Goal: Transaction & Acquisition: Subscribe to service/newsletter

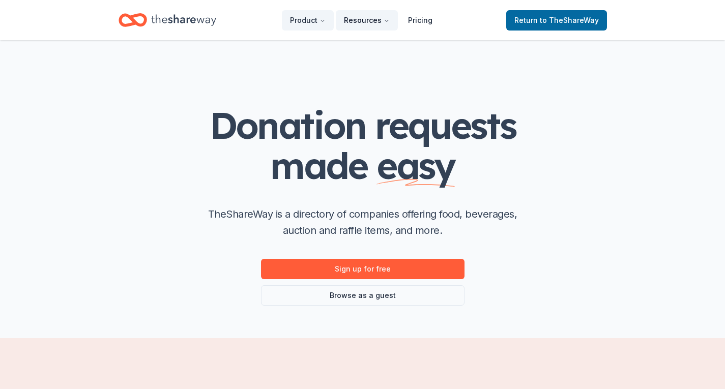
scroll to position [489, 0]
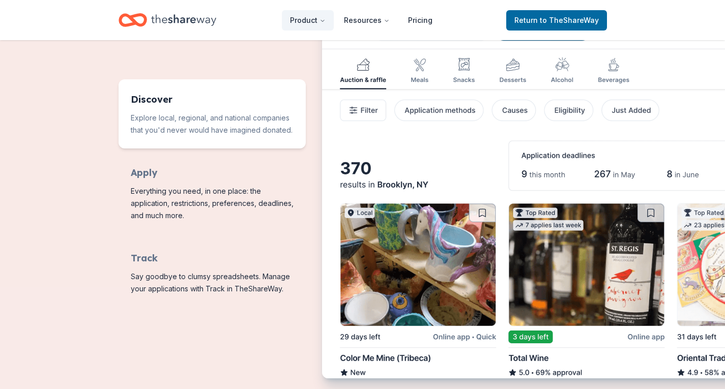
click at [414, 68] on img "Features for running your books" at bounding box center [582, 196] width 521 height 368
click at [428, 71] on img "Features for running your books" at bounding box center [582, 196] width 521 height 368
click at [417, 66] on img "Features for running your books" at bounding box center [582, 196] width 521 height 368
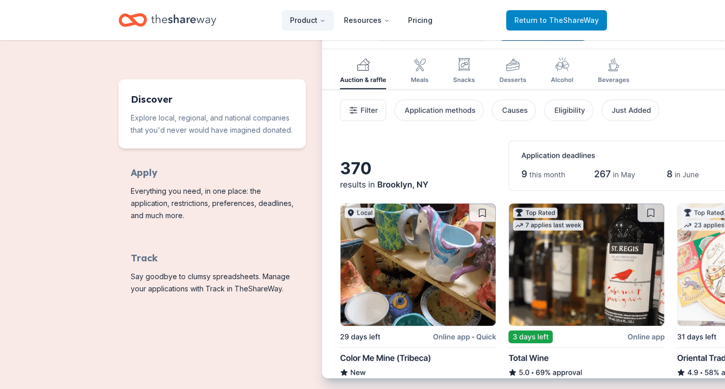
click at [530, 19] on span "Return to TheShareWay" at bounding box center [556, 20] width 84 height 12
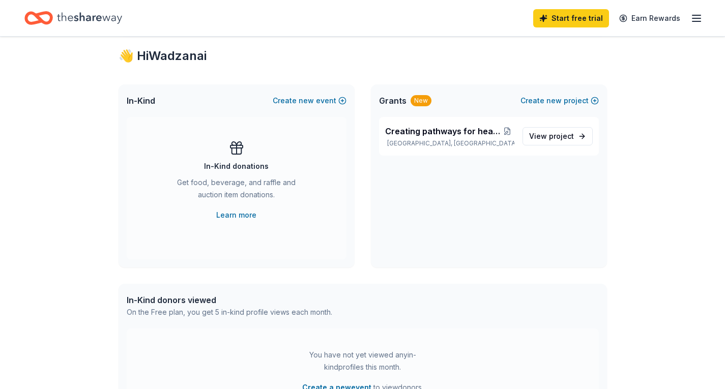
scroll to position [177, 0]
click at [241, 213] on link "Learn more" at bounding box center [236, 215] width 40 height 12
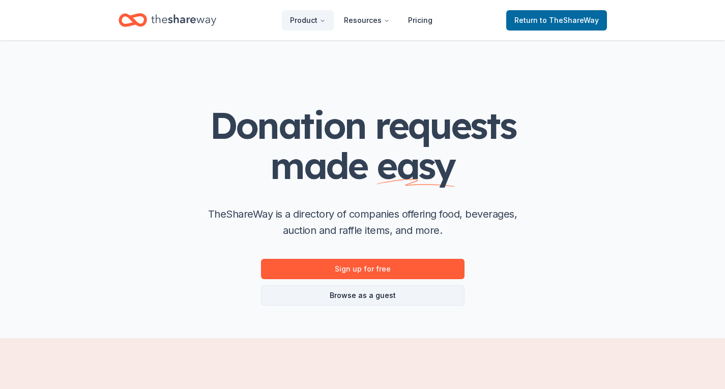
click at [387, 299] on link "Browse as a guest" at bounding box center [362, 295] width 203 height 20
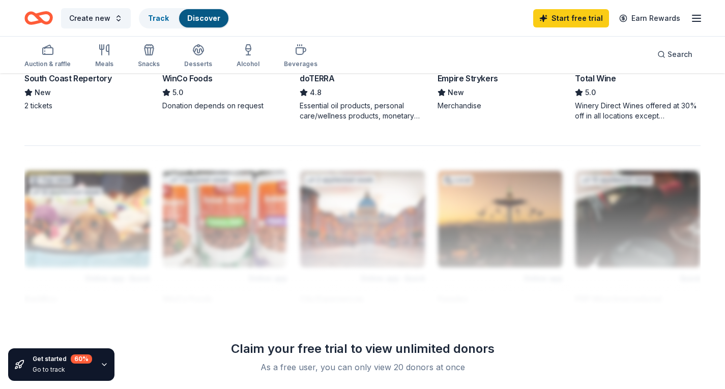
scroll to position [875, 0]
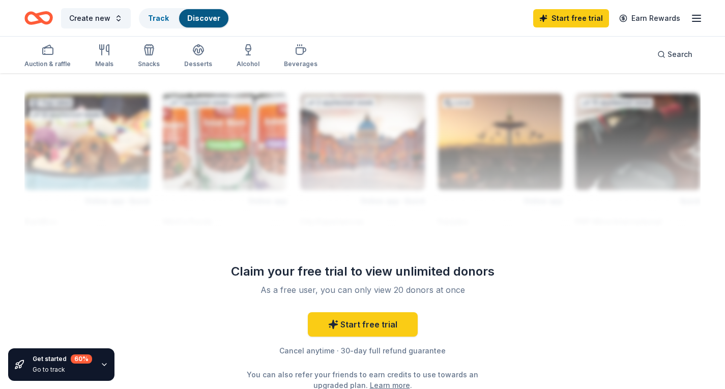
click at [700, 17] on icon "button" at bounding box center [696, 18] width 12 height 12
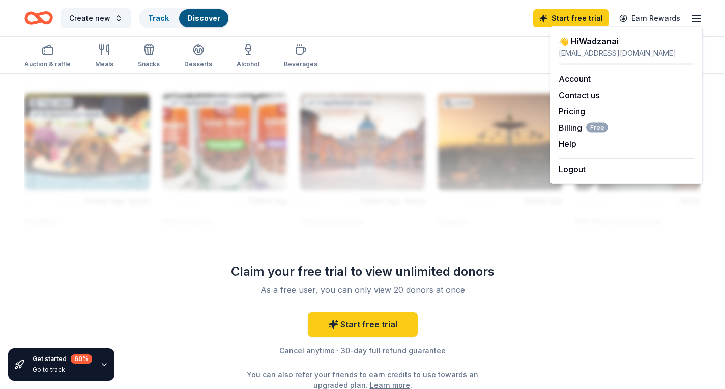
click at [625, 49] on div "[EMAIL_ADDRESS][DOMAIN_NAME]" at bounding box center [625, 53] width 135 height 12
click at [571, 77] on link "Account" at bounding box center [574, 79] width 32 height 10
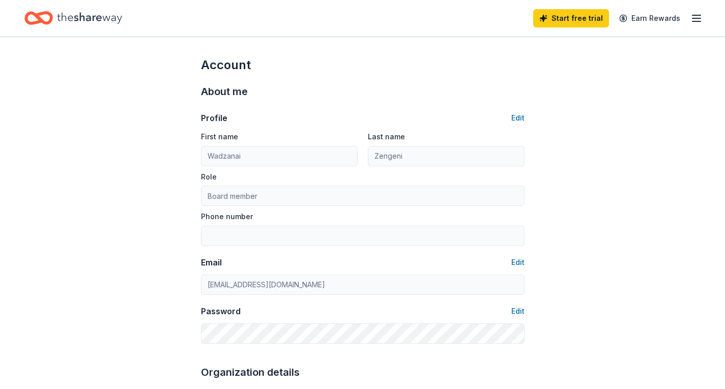
click at [695, 15] on line "button" at bounding box center [696, 15] width 8 height 0
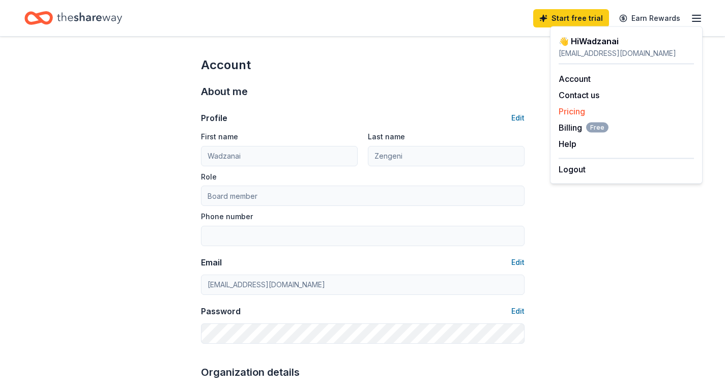
click at [571, 109] on link "Pricing" at bounding box center [571, 111] width 26 height 10
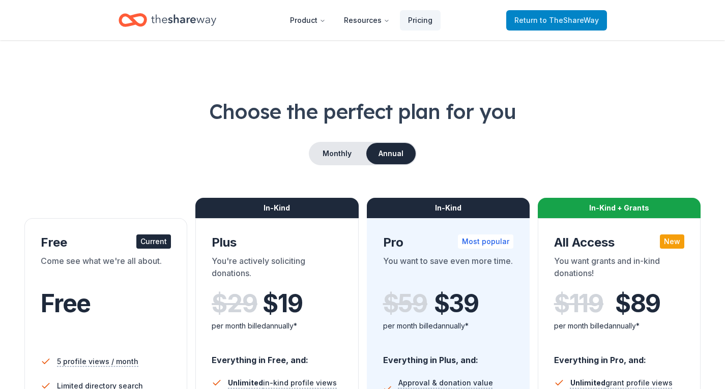
click at [552, 20] on span "to TheShareWay" at bounding box center [569, 20] width 59 height 9
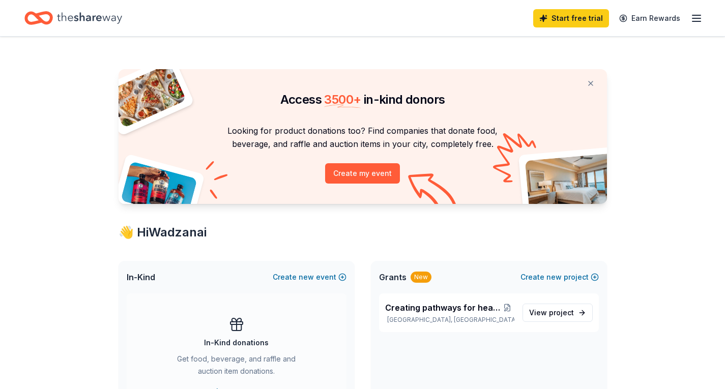
click at [552, 20] on link "Start free trial" at bounding box center [571, 18] width 76 height 18
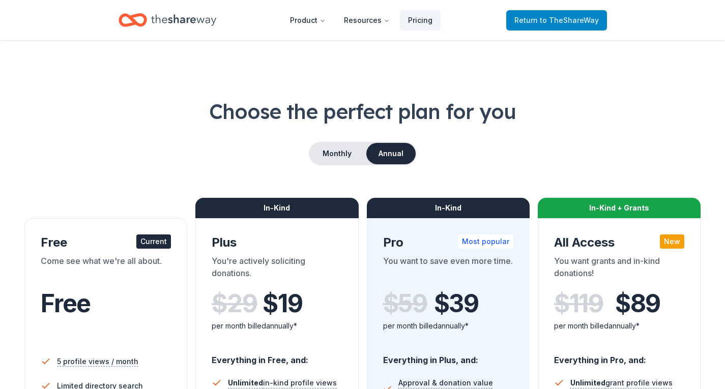
click at [527, 23] on span "Return to TheShareWay" at bounding box center [556, 20] width 84 height 12
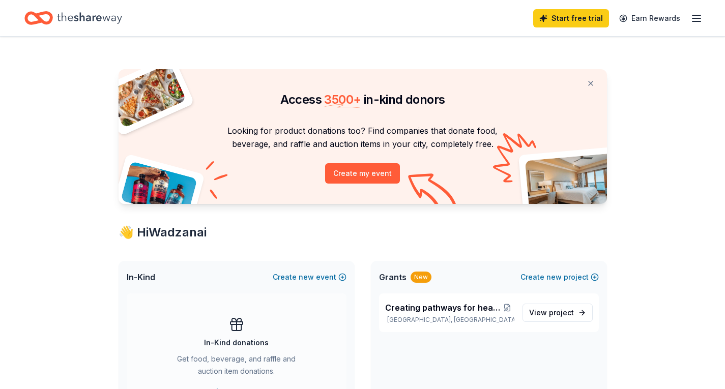
click at [696, 17] on icon "button" at bounding box center [696, 18] width 12 height 12
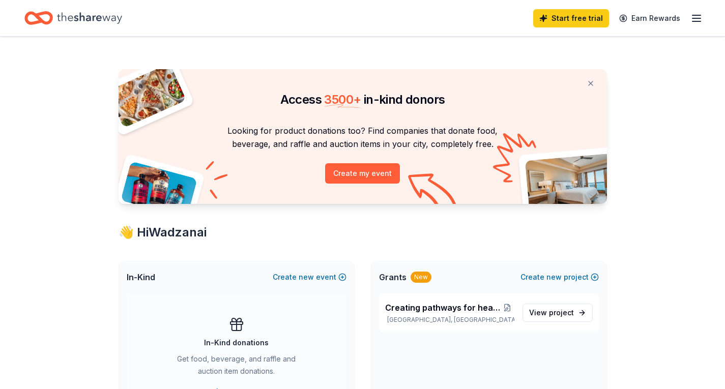
click at [696, 15] on line "button" at bounding box center [696, 15] width 8 height 0
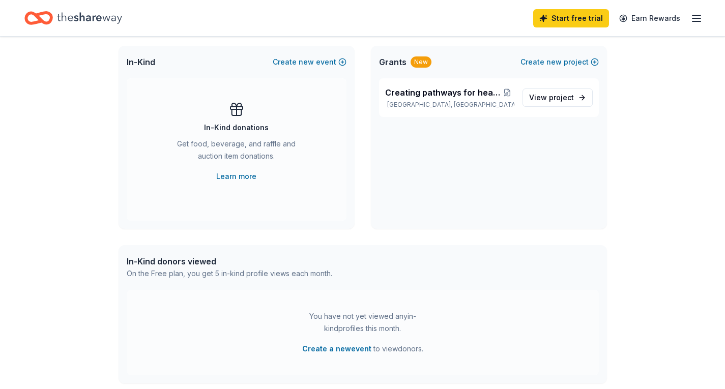
click at [205, 270] on div "On the Free plan, you get 5 in-kind profile views each month." at bounding box center [229, 274] width 205 height 12
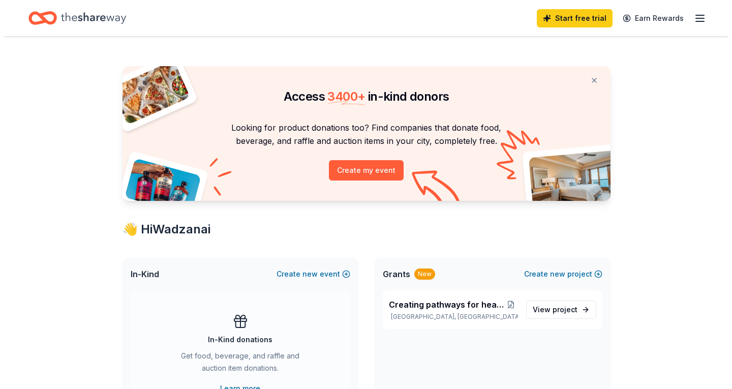
scroll to position [0, 0]
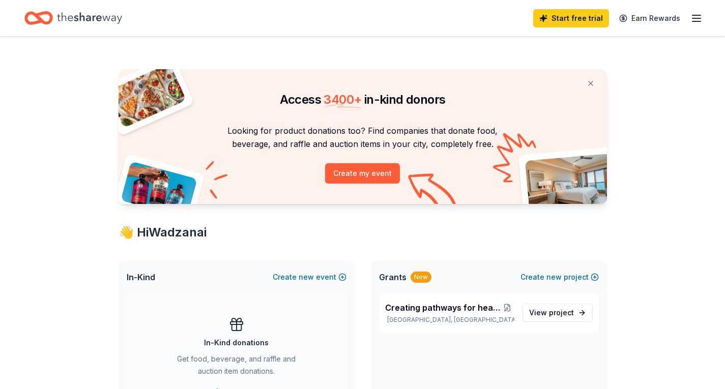
click at [478, 173] on div "Looking for product donations too? Find companies that donate food, beverage, a…" at bounding box center [363, 164] width 488 height 80
click at [380, 176] on button "Create my event" at bounding box center [362, 173] width 75 height 20
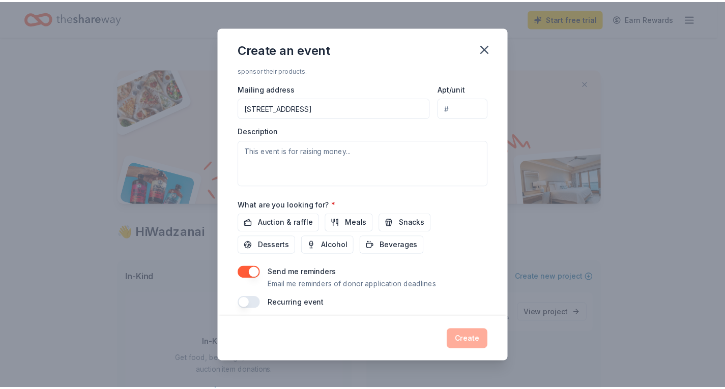
scroll to position [236, 0]
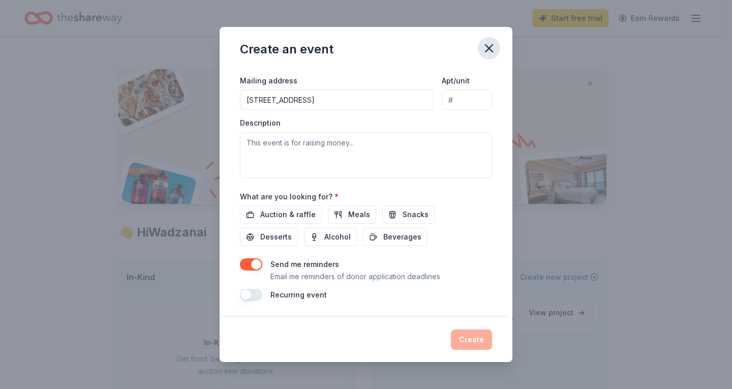
click at [486, 46] on icon "button" at bounding box center [489, 48] width 14 height 14
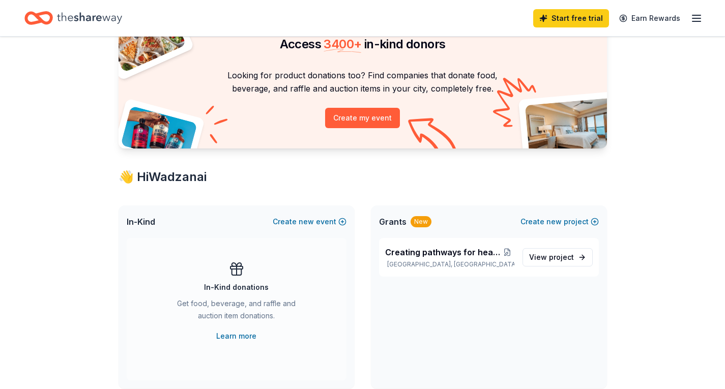
scroll to position [0, 0]
